Goal: Task Accomplishment & Management: Manage account settings

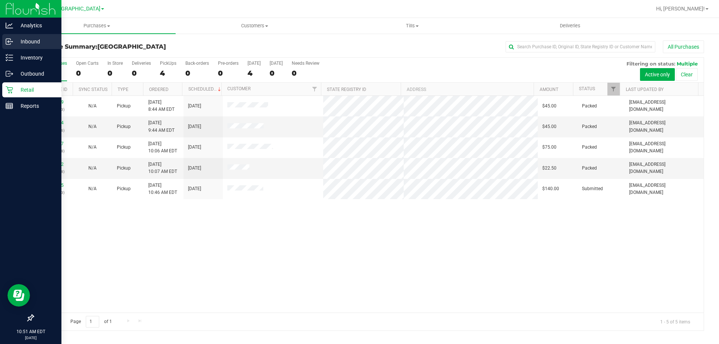
click at [27, 42] on p "Inbound" at bounding box center [35, 41] width 45 height 9
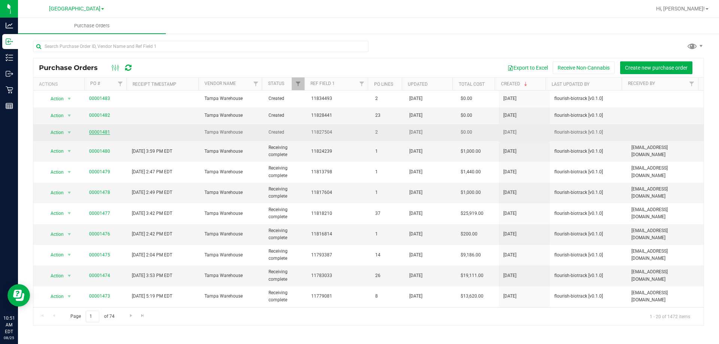
click at [101, 131] on link "00001481" at bounding box center [99, 132] width 21 height 5
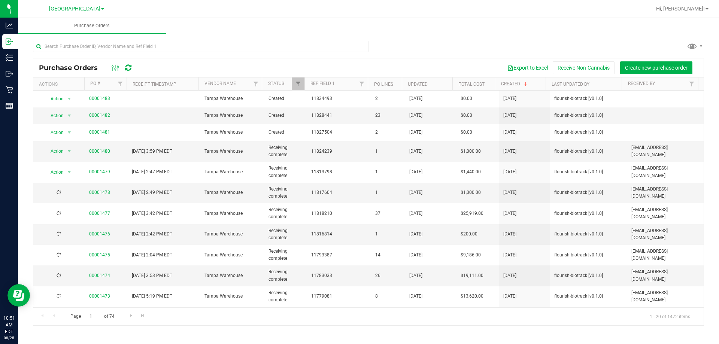
click at [102, 99] on link "00001483" at bounding box center [99, 98] width 21 height 5
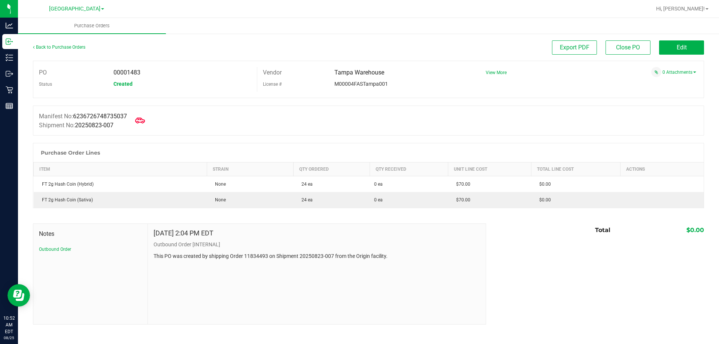
click at [143, 119] on icon at bounding box center [140, 121] width 10 height 10
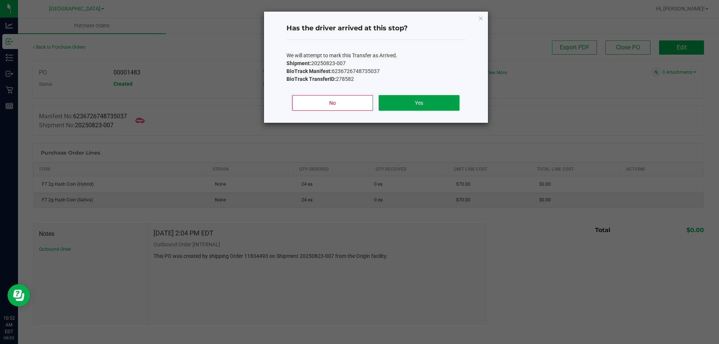
click at [402, 107] on button "Yes" at bounding box center [418, 103] width 80 height 16
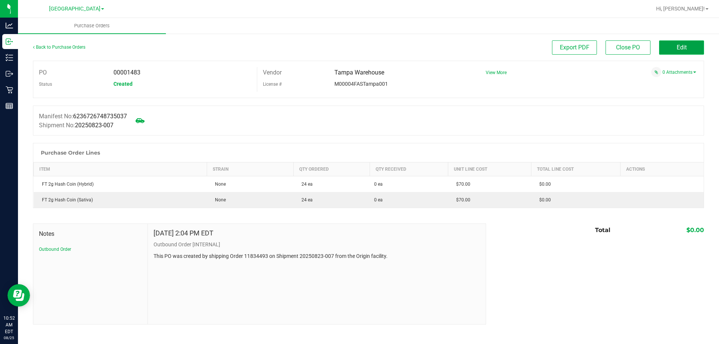
click at [682, 54] on button "Edit" at bounding box center [681, 47] width 45 height 14
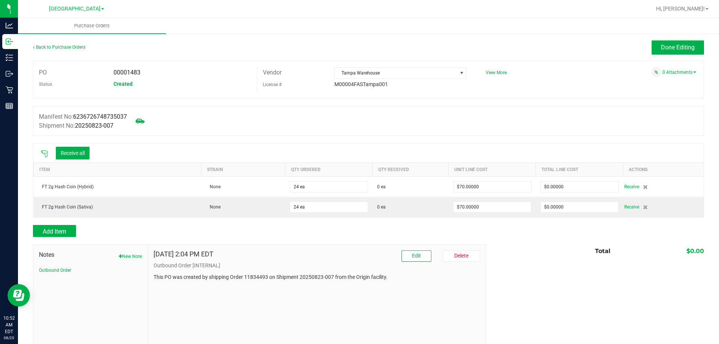
click at [44, 152] on icon at bounding box center [44, 153] width 7 height 7
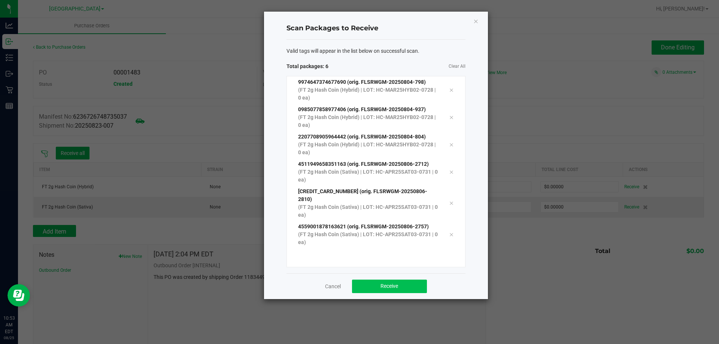
click at [391, 283] on span "Receive" at bounding box center [389, 286] width 18 height 6
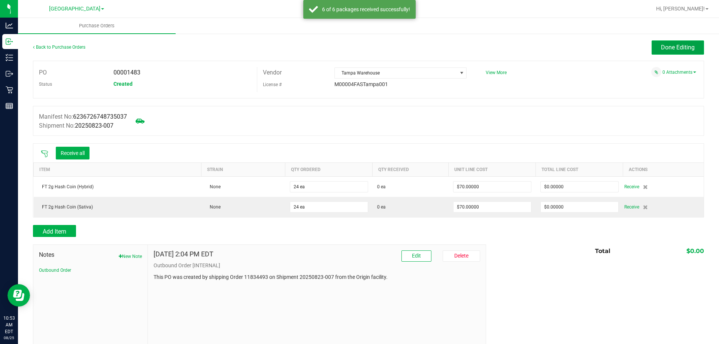
click at [662, 45] on span "Done Editing" at bounding box center [678, 47] width 34 height 7
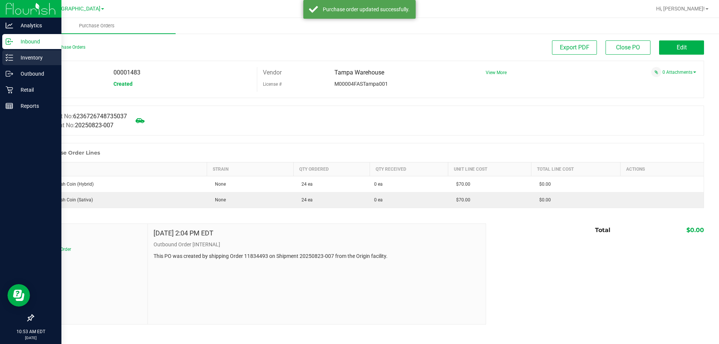
click at [33, 54] on p "Inventory" at bounding box center [35, 57] width 45 height 9
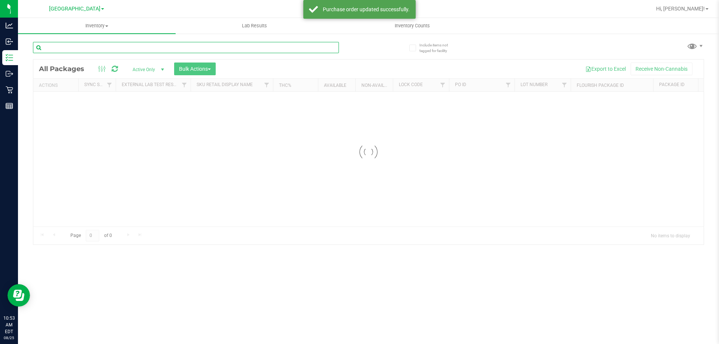
click at [128, 50] on div "Inventory All packages All inventory Waste log Create inventory Lab Results Inv…" at bounding box center [368, 181] width 701 height 326
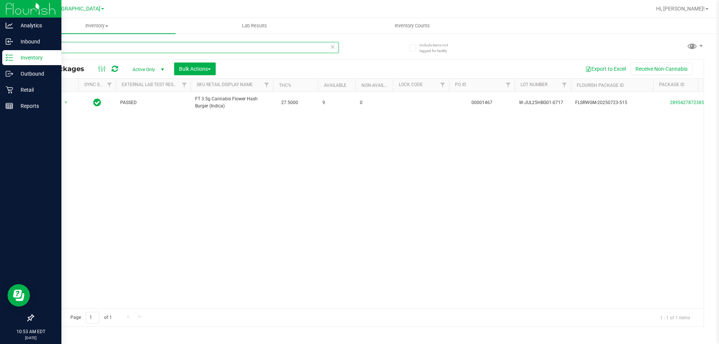
type input "hash"
click at [28, 60] on p "Inventory" at bounding box center [35, 57] width 45 height 9
click at [27, 36] on div "Inbound" at bounding box center [31, 41] width 59 height 15
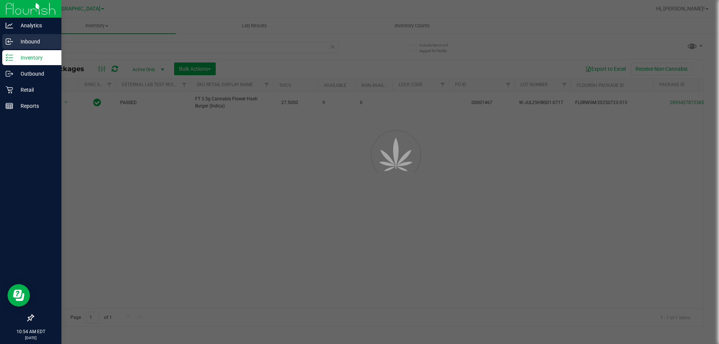
click at [27, 44] on p "Inbound" at bounding box center [35, 41] width 45 height 9
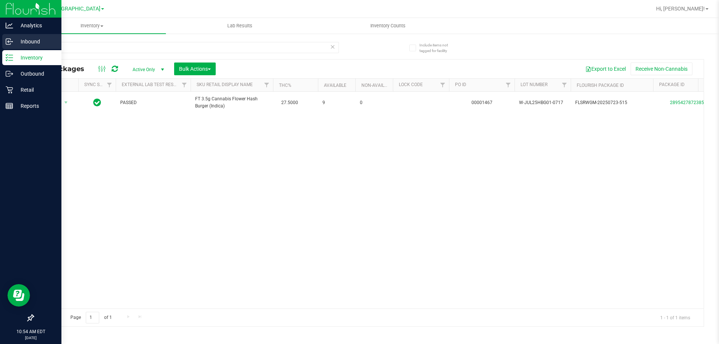
click at [4, 45] on div "Inbound" at bounding box center [31, 41] width 59 height 15
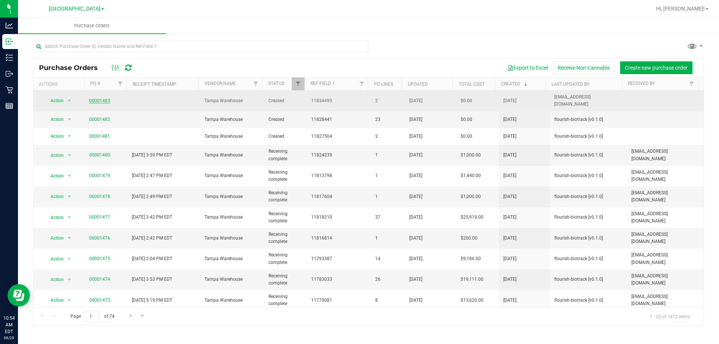
click at [107, 100] on link "00001483" at bounding box center [99, 100] width 21 height 5
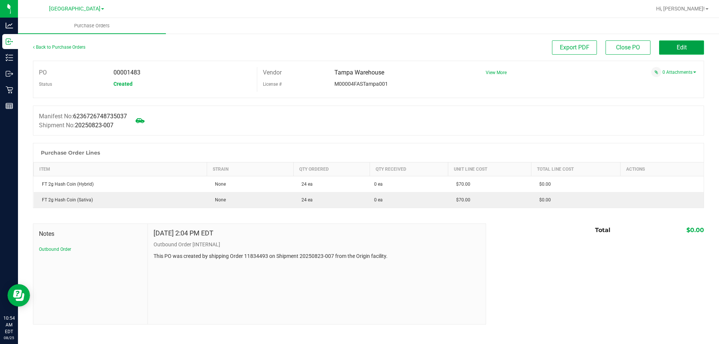
click at [671, 51] on button "Edit" at bounding box center [681, 47] width 45 height 14
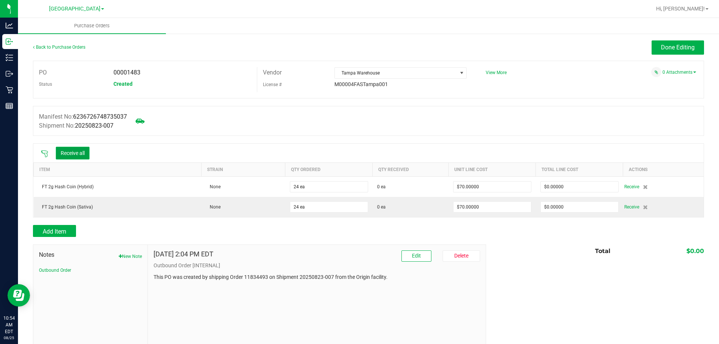
click at [83, 155] on button "Receive all" at bounding box center [73, 153] width 34 height 13
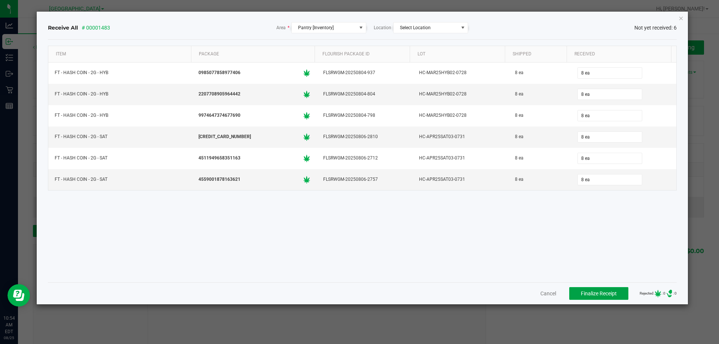
click at [592, 293] on span "Finalize Receipt" at bounding box center [599, 293] width 36 height 6
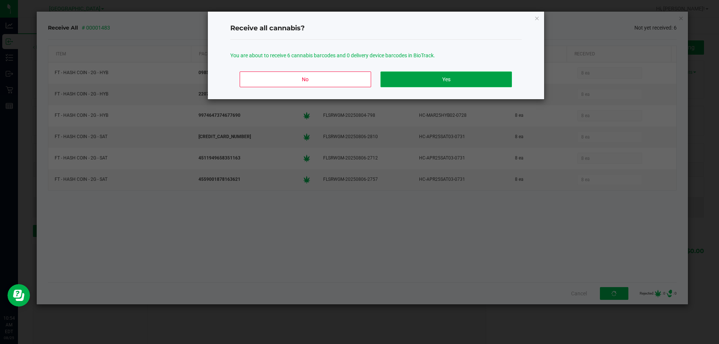
click at [462, 77] on button "Yes" at bounding box center [445, 79] width 131 height 16
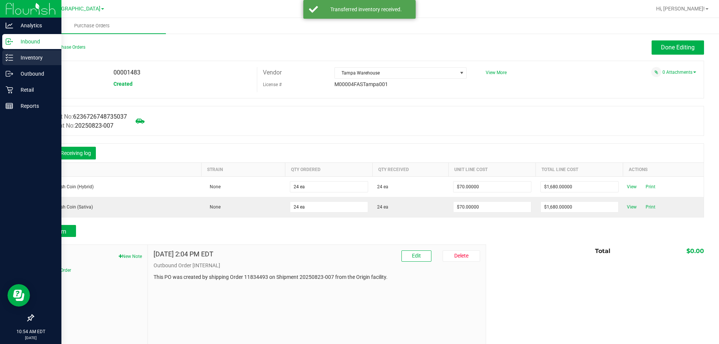
click at [0, 53] on link "Inventory" at bounding box center [30, 58] width 61 height 16
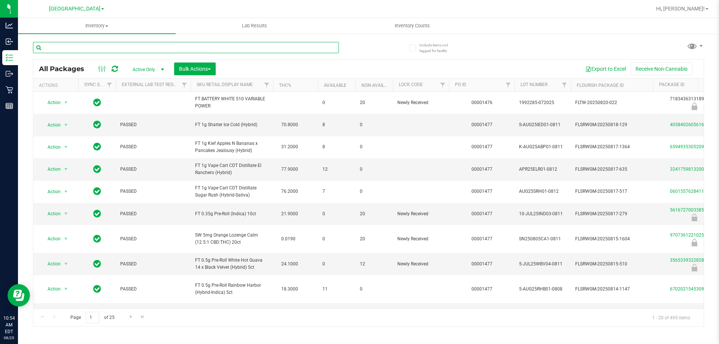
click at [98, 49] on input "text" at bounding box center [186, 47] width 306 height 11
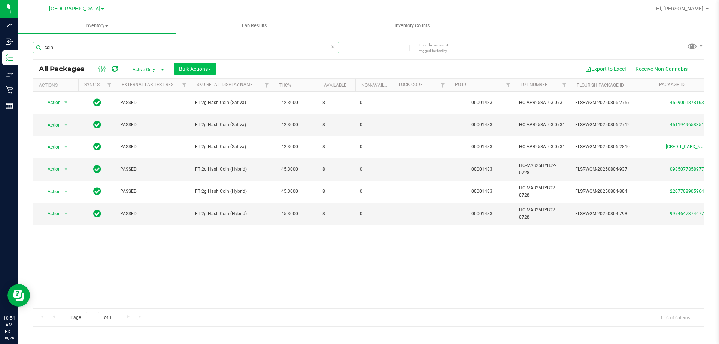
type input "coin"
click at [205, 68] on span "Bulk Actions" at bounding box center [195, 69] width 32 height 6
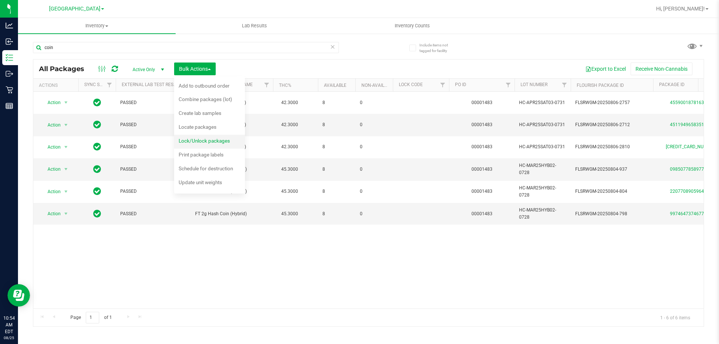
click at [201, 137] on div "Lock/Unlock packages" at bounding box center [209, 142] width 61 height 12
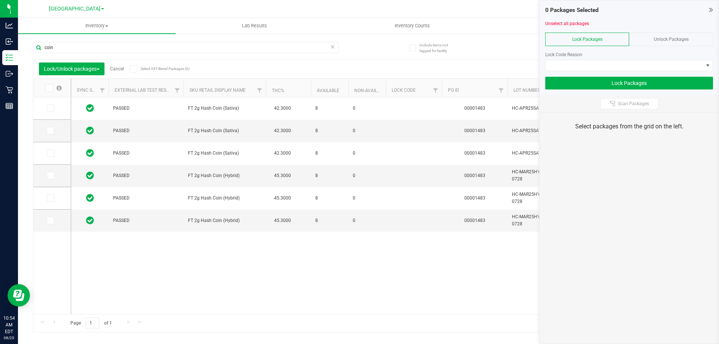
click at [132, 70] on span at bounding box center [133, 68] width 7 height 7
click at [0, 0] on input "Select All Filtered Packages (6)" at bounding box center [0, 0] width 0 height 0
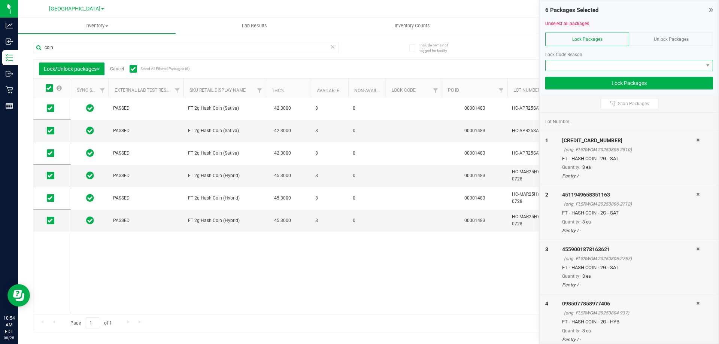
click at [588, 66] on span at bounding box center [624, 65] width 158 height 10
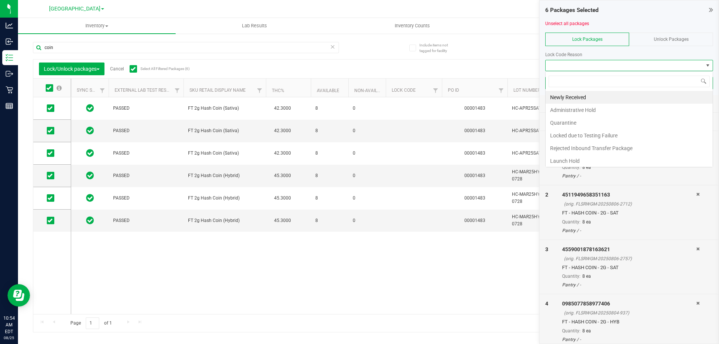
scroll to position [11, 168]
click at [575, 97] on li "Newly Received" at bounding box center [628, 97] width 167 height 13
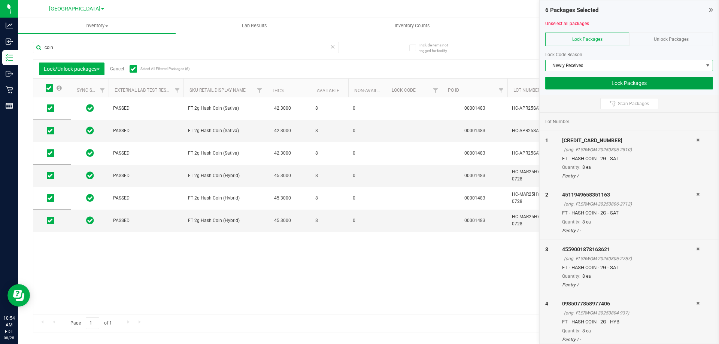
click at [597, 88] on button "Lock Packages" at bounding box center [629, 83] width 168 height 13
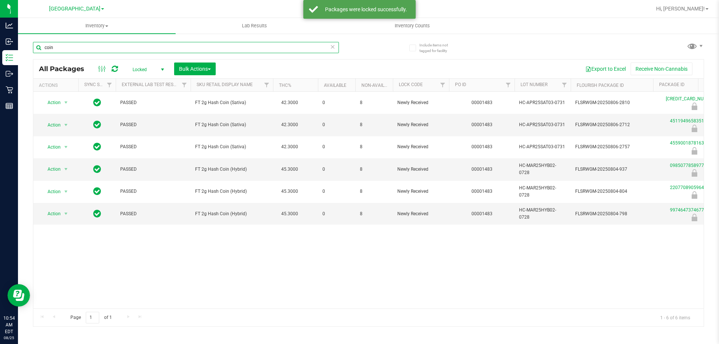
click at [101, 48] on input "coin" at bounding box center [186, 47] width 306 height 11
click at [102, 48] on input "coin" at bounding box center [186, 47] width 306 height 11
click at [101, 49] on input "coin" at bounding box center [186, 47] width 306 height 11
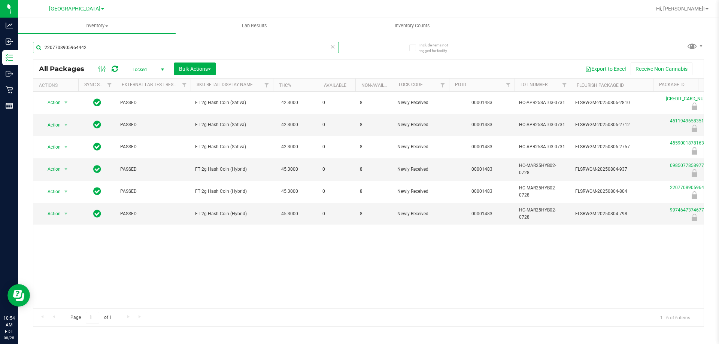
type input "2207708905964442"
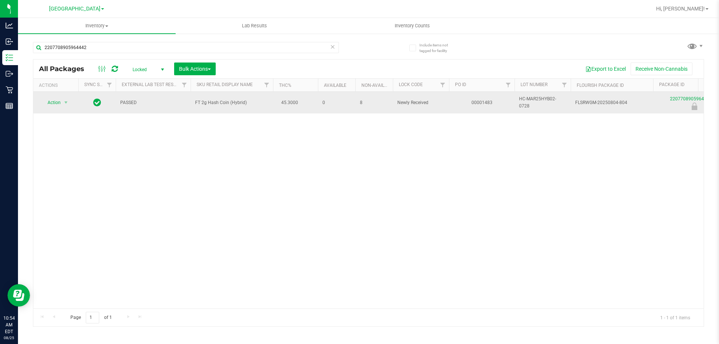
click at [53, 106] on span "Action" at bounding box center [51, 102] width 20 height 10
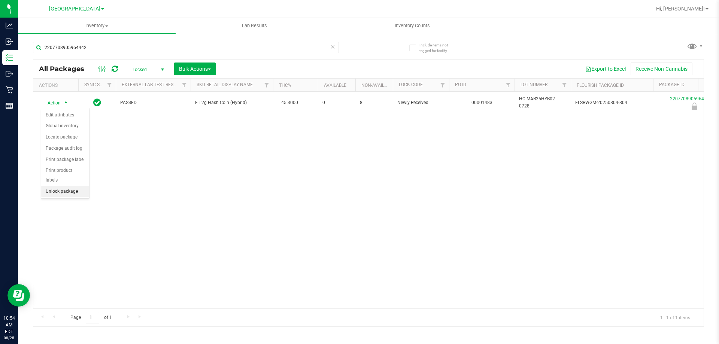
click at [57, 186] on li "Unlock package" at bounding box center [65, 191] width 48 height 11
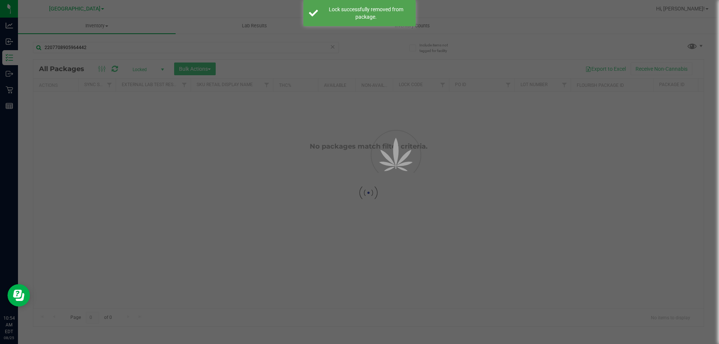
click at [76, 43] on div at bounding box center [359, 172] width 719 height 344
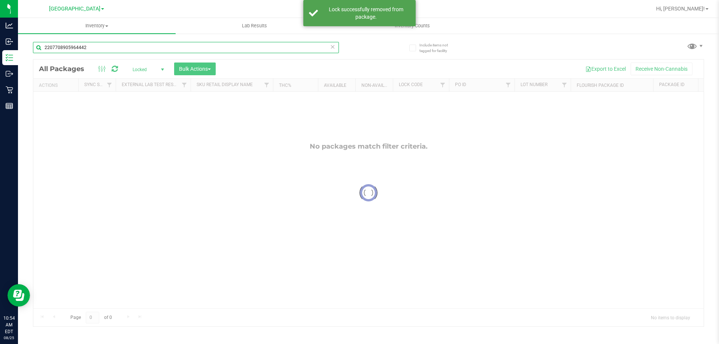
click at [75, 45] on input "2207708905964442" at bounding box center [186, 47] width 306 height 11
click at [110, 48] on input "2207708905964442" at bounding box center [186, 47] width 306 height 11
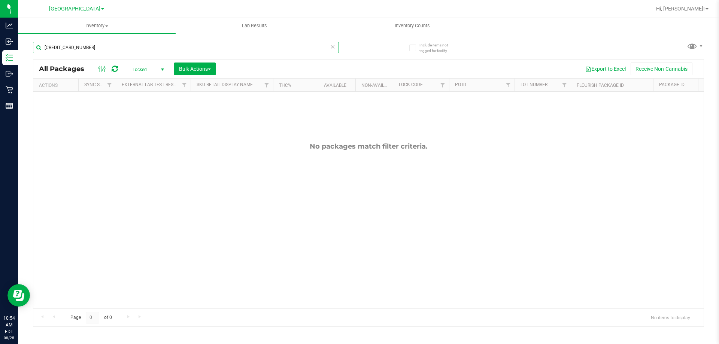
type input "[CREDIT_CARD_NUMBER]"
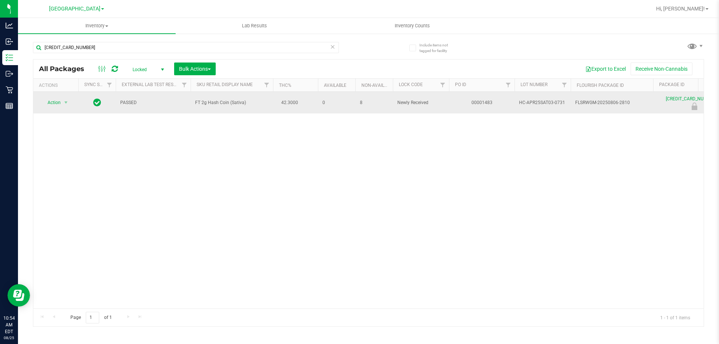
click at [50, 99] on span "Action" at bounding box center [51, 102] width 20 height 10
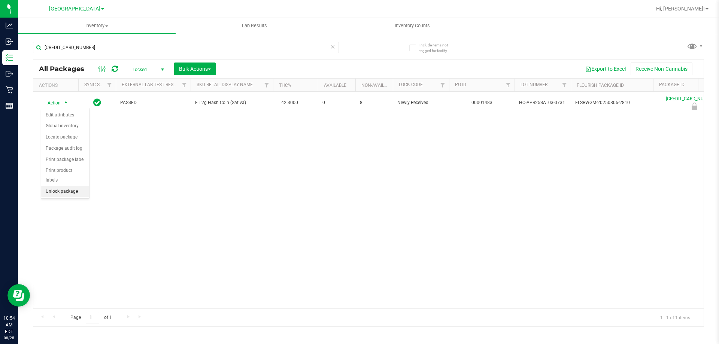
click at [67, 186] on li "Unlock package" at bounding box center [65, 191] width 48 height 11
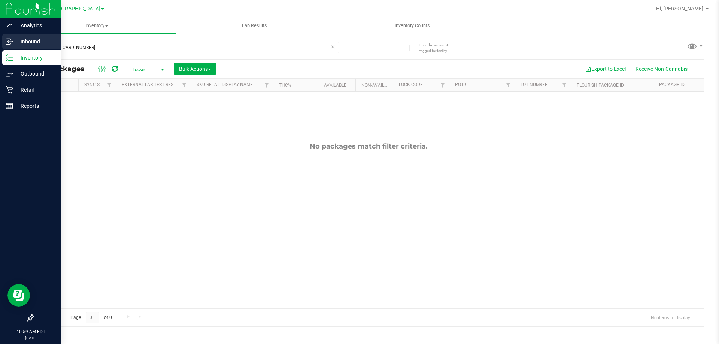
click at [12, 42] on circle at bounding box center [12, 41] width 1 height 1
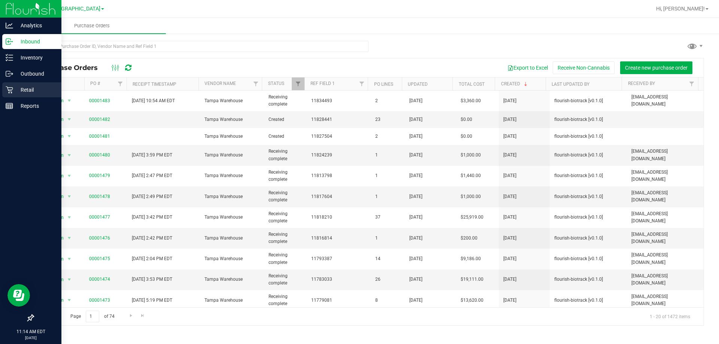
click at [13, 97] on link "Retail" at bounding box center [30, 90] width 61 height 16
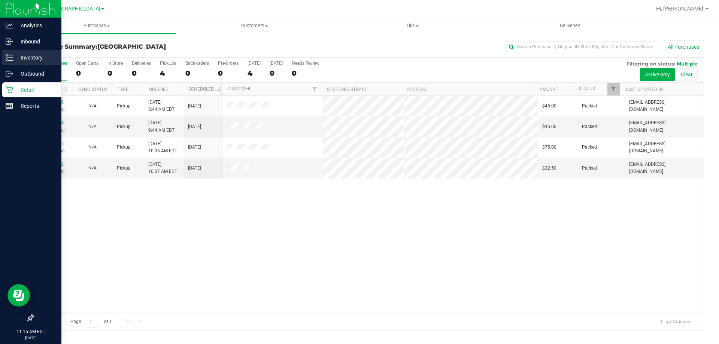
click at [11, 58] on line at bounding box center [11, 58] width 4 height 0
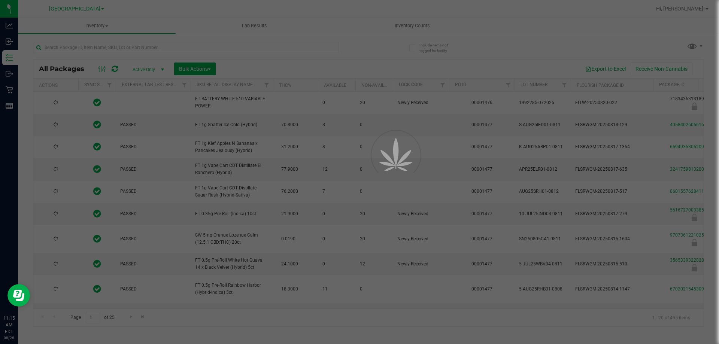
type input "[DATE]"
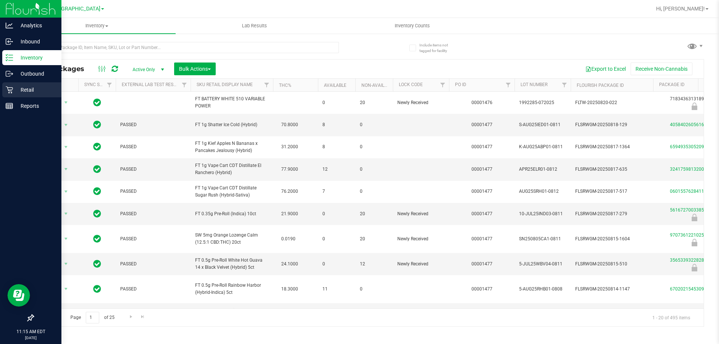
click at [13, 94] on p "Retail" at bounding box center [35, 89] width 45 height 9
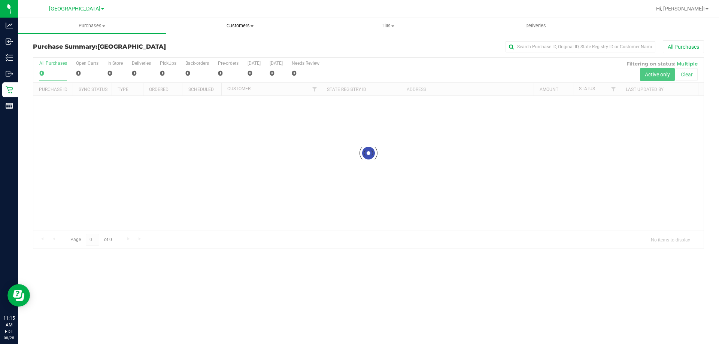
click at [232, 24] on span "Customers" at bounding box center [239, 25] width 147 height 7
click at [213, 45] on span "All customers" at bounding box center [193, 45] width 54 height 6
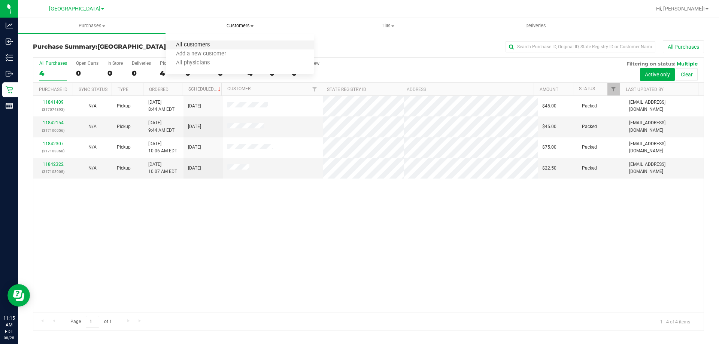
click at [214, 48] on span "All customers" at bounding box center [193, 45] width 54 height 6
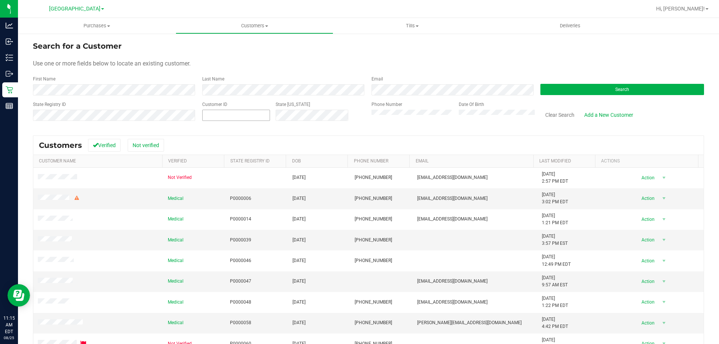
click at [203, 113] on span at bounding box center [236, 115] width 68 height 11
paste input "458480"
type input "458480"
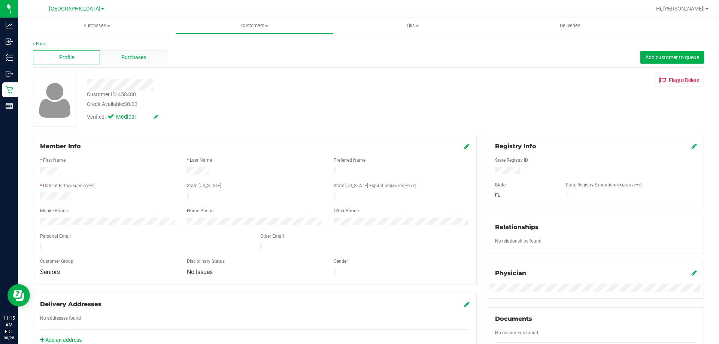
click at [124, 60] on span "Purchases" at bounding box center [133, 58] width 25 height 8
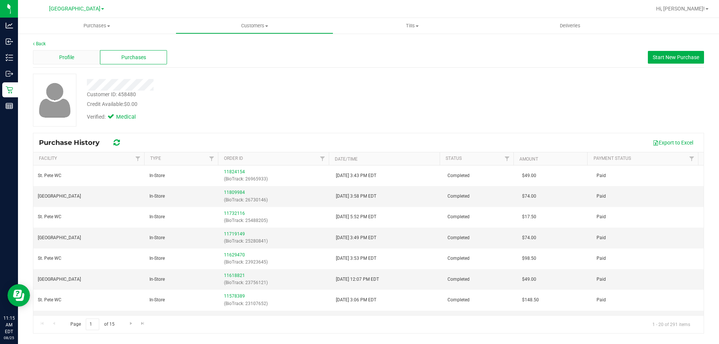
click at [71, 58] on span "Profile" at bounding box center [66, 58] width 15 height 8
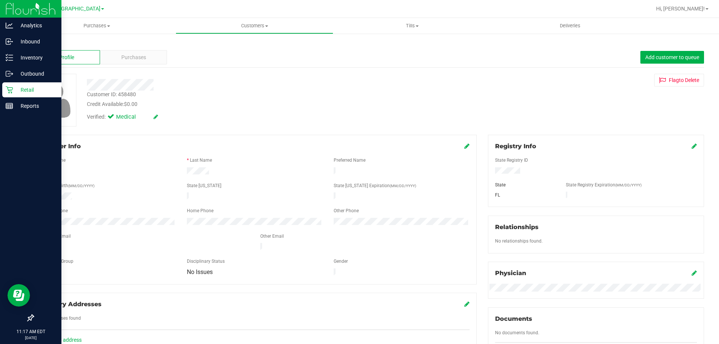
click at [14, 86] on p "Retail" at bounding box center [35, 89] width 45 height 9
